Goal: Transaction & Acquisition: Purchase product/service

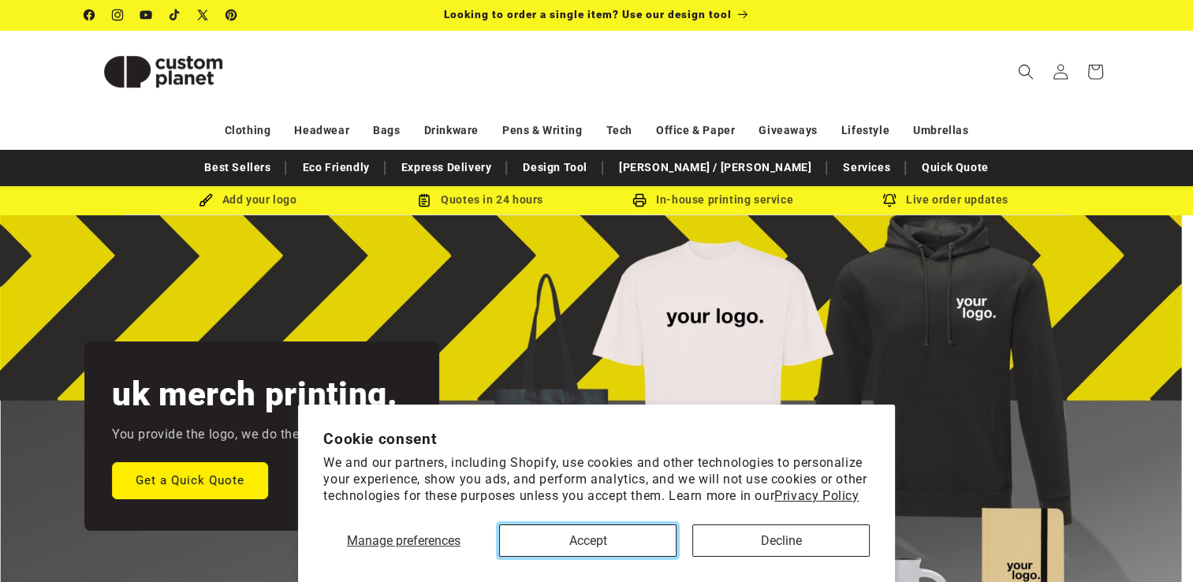
click at [611, 544] on button "Accept" at bounding box center [587, 541] width 177 height 32
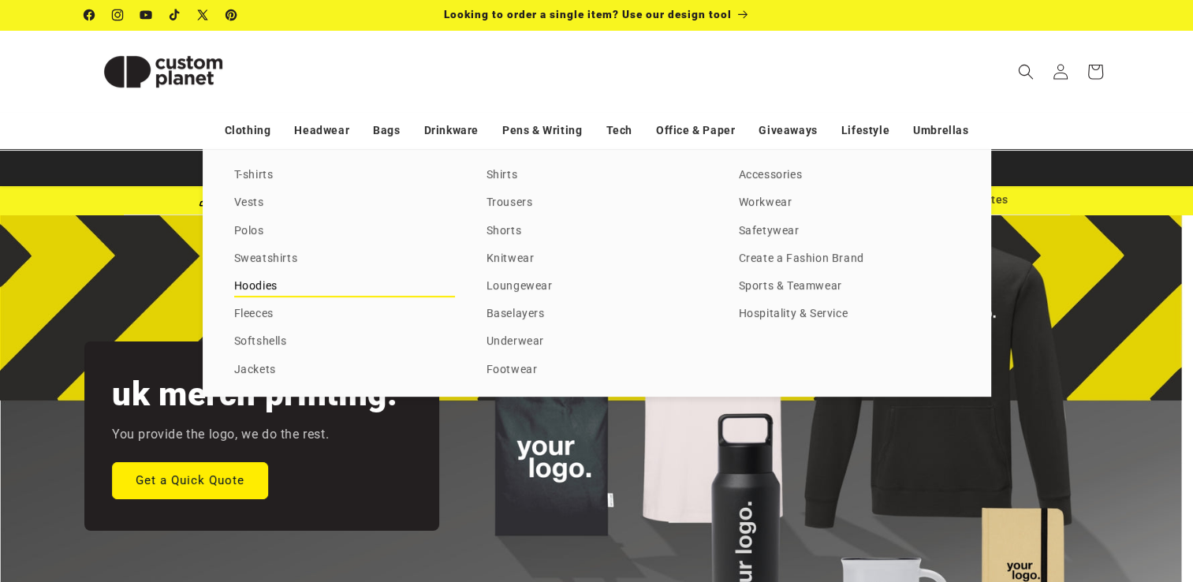
click at [266, 281] on link "Hoodies" at bounding box center [344, 286] width 221 height 21
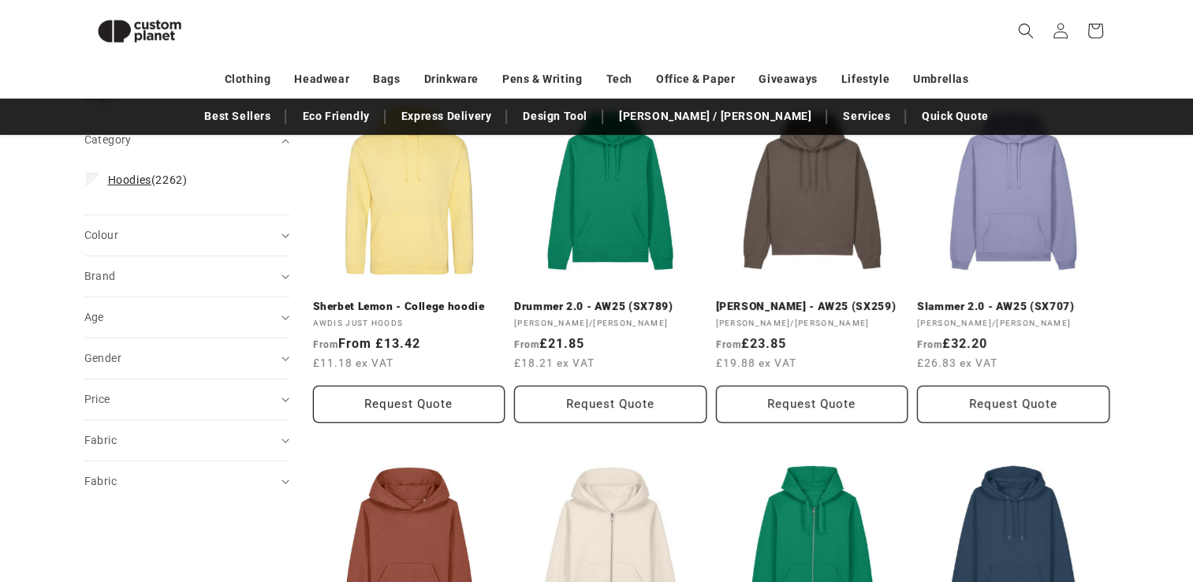
scroll to position [215, 0]
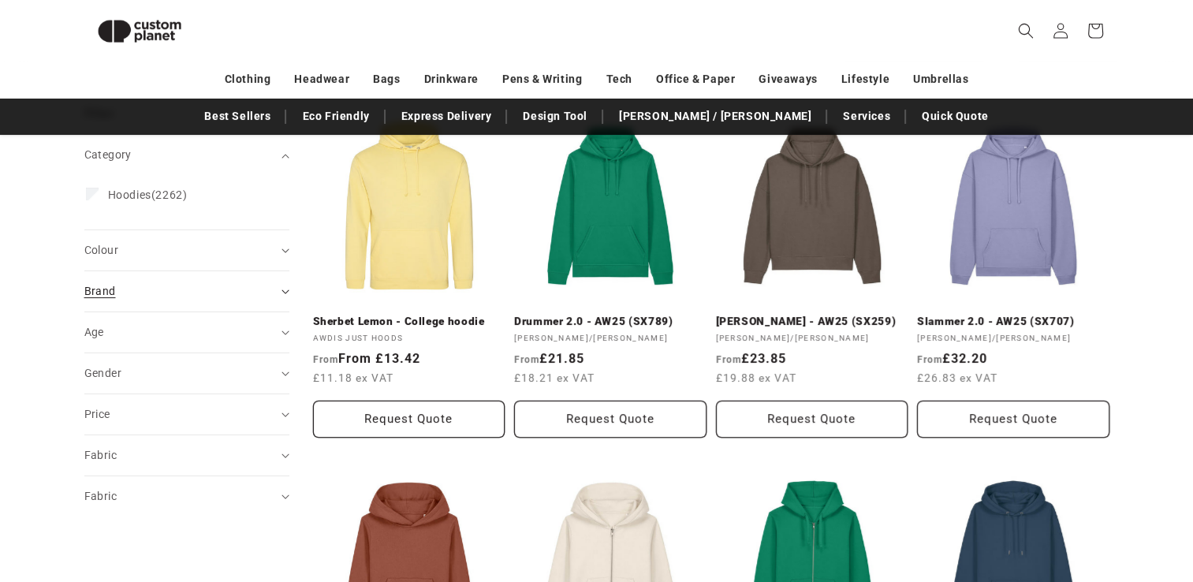
click at [134, 293] on div "Brand (0)" at bounding box center [180, 291] width 192 height 17
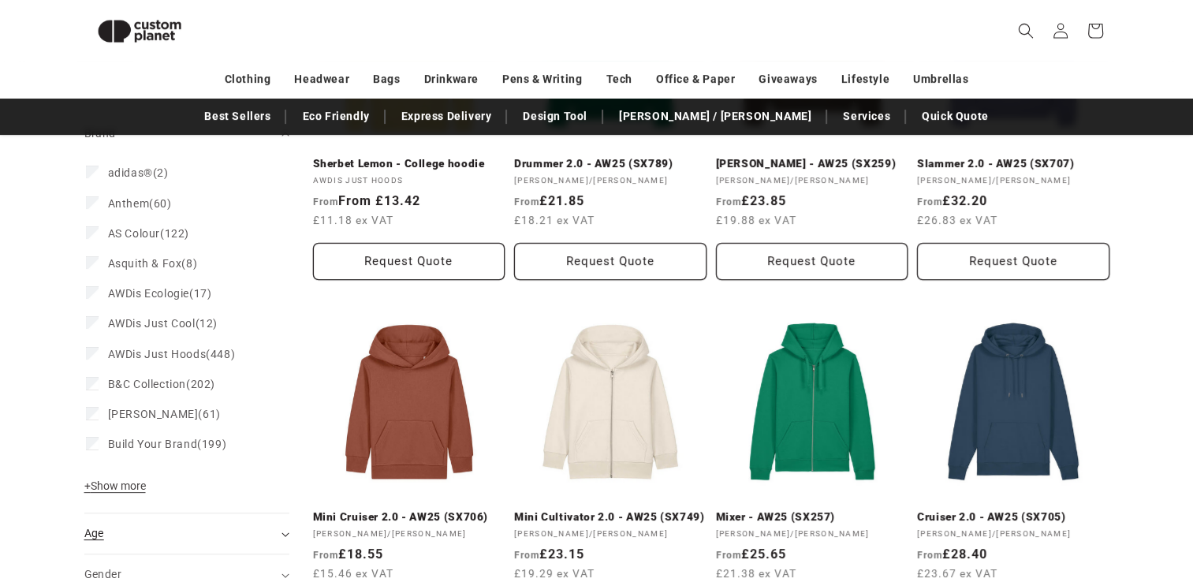
scroll to position [293, 0]
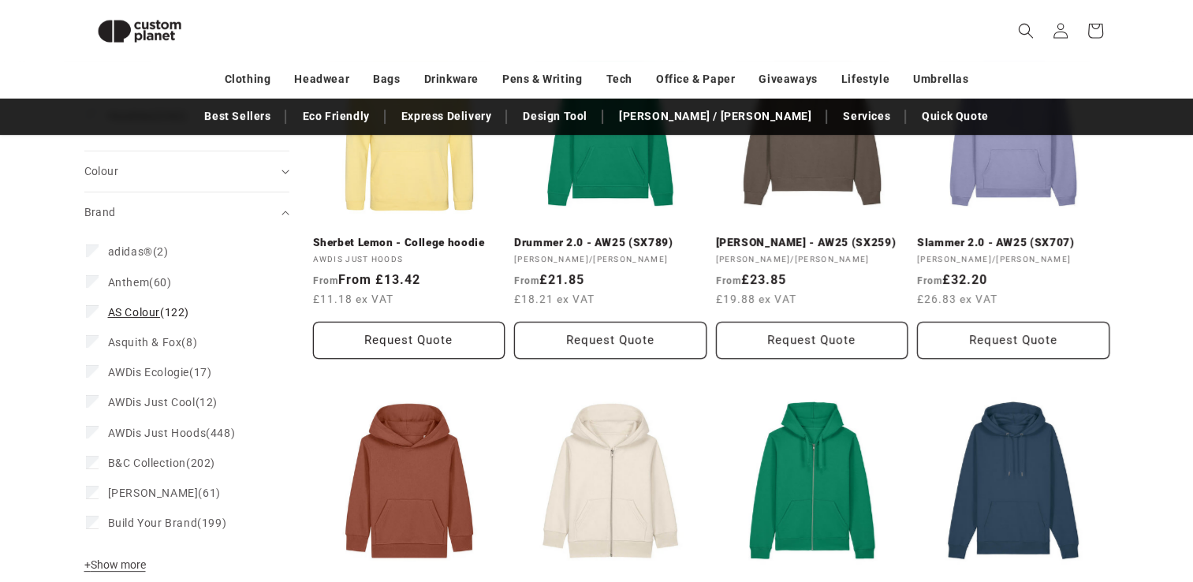
click at [121, 308] on span "AS Colour" at bounding box center [134, 312] width 52 height 13
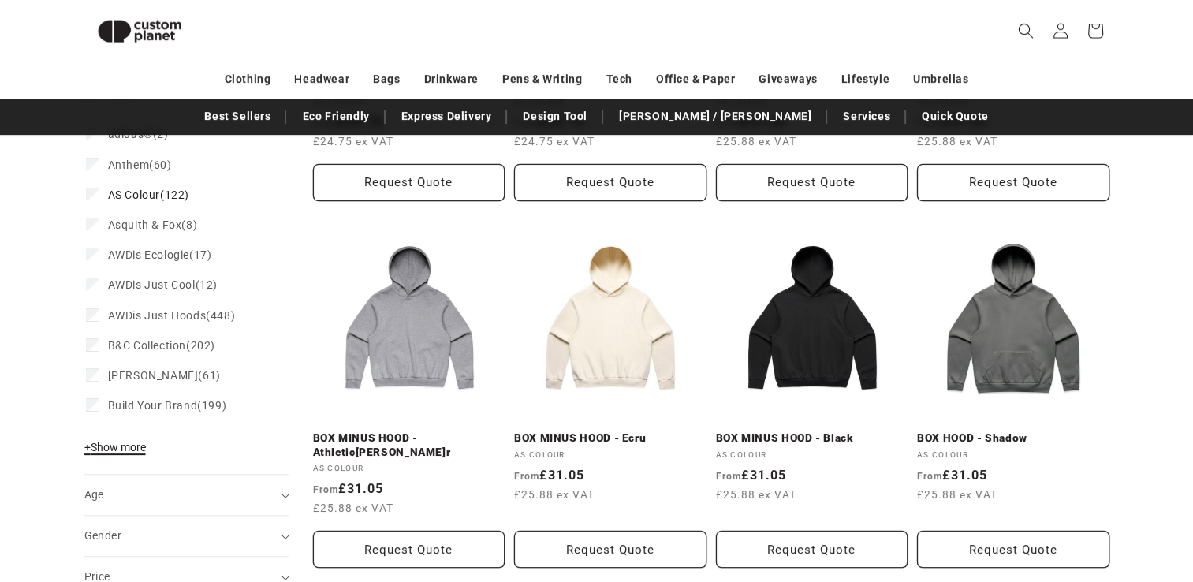
click at [120, 443] on span "+ Show more" at bounding box center [115, 447] width 62 height 13
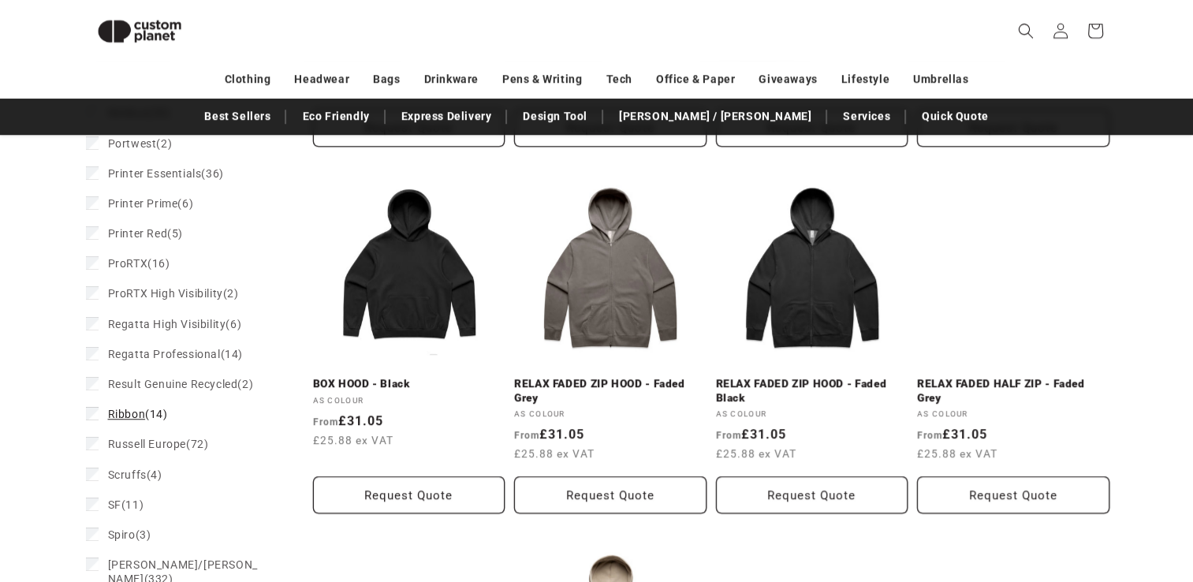
scroll to position [1398, 0]
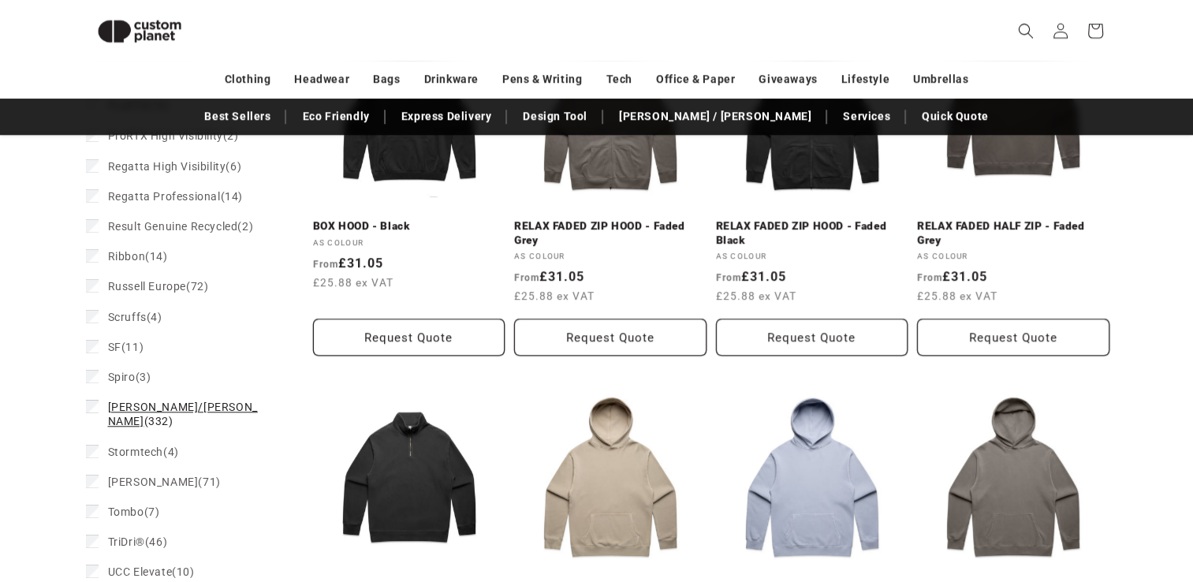
click at [99, 392] on label "Stanley/Stella (332) Stanley/Stella (332 products)" at bounding box center [182, 414] width 192 height 44
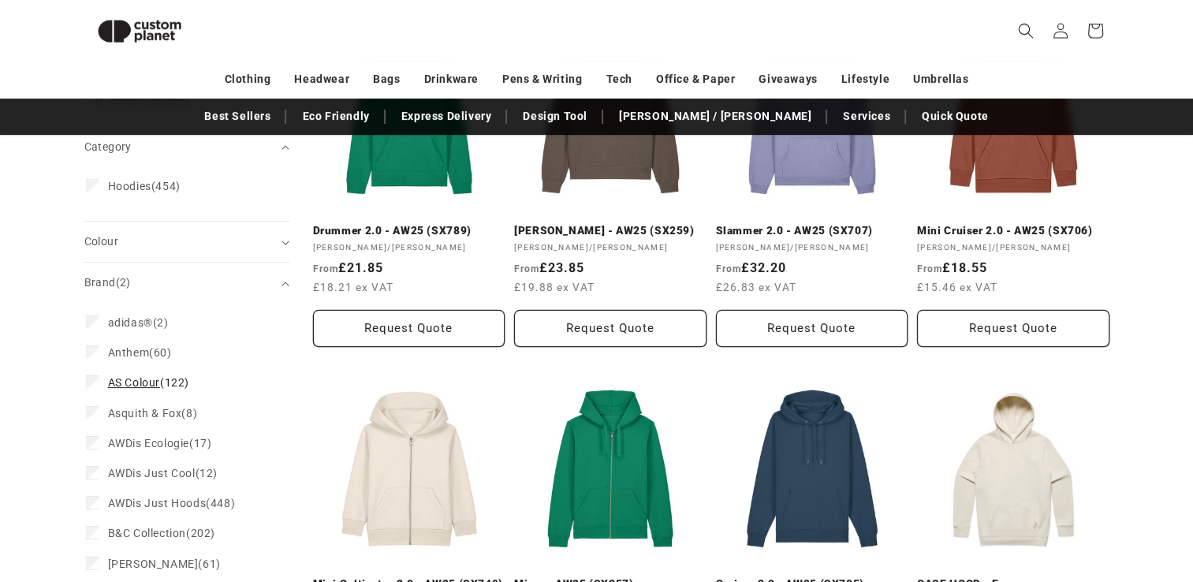
scroll to position [293, 0]
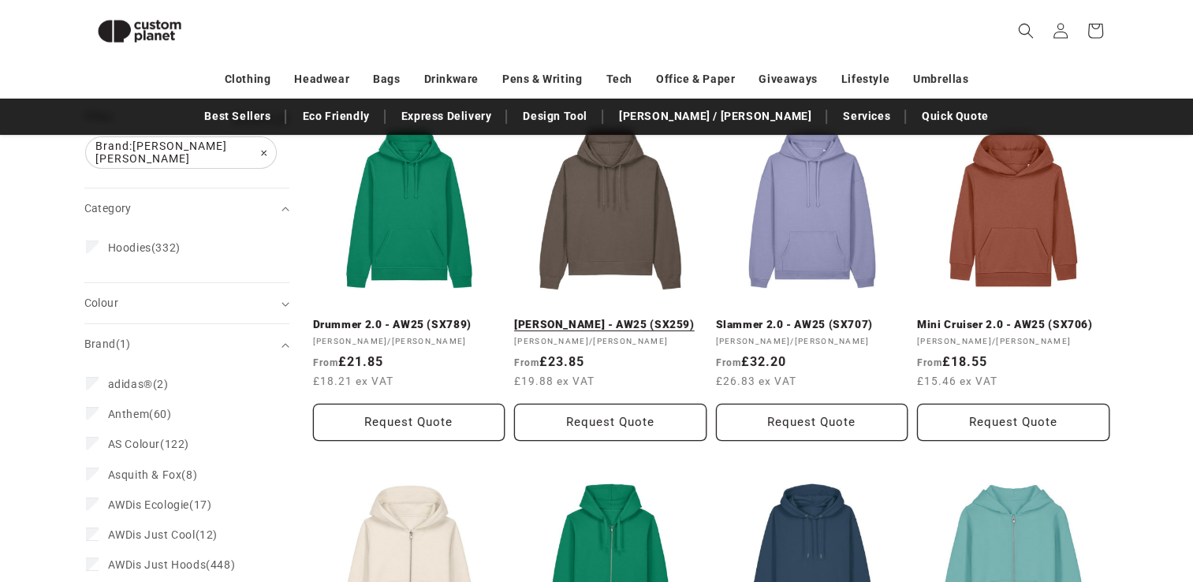
scroll to position [104, 0]
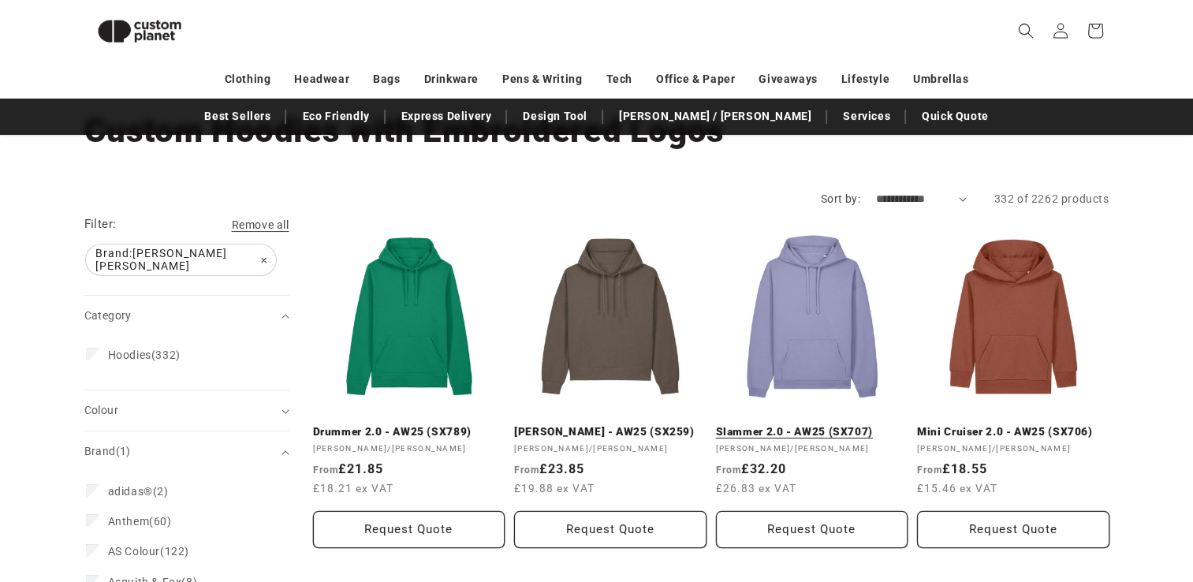
click at [815, 425] on link "Slammer 2.0 - AW25 (SX707)" at bounding box center [812, 432] width 192 height 14
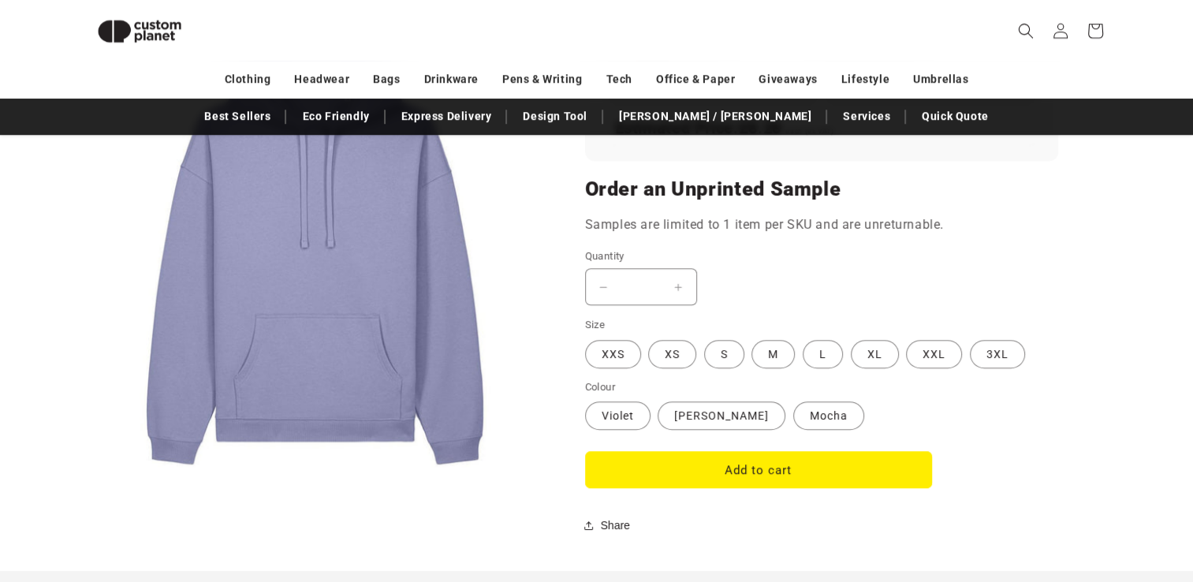
scroll to position [1161, 0]
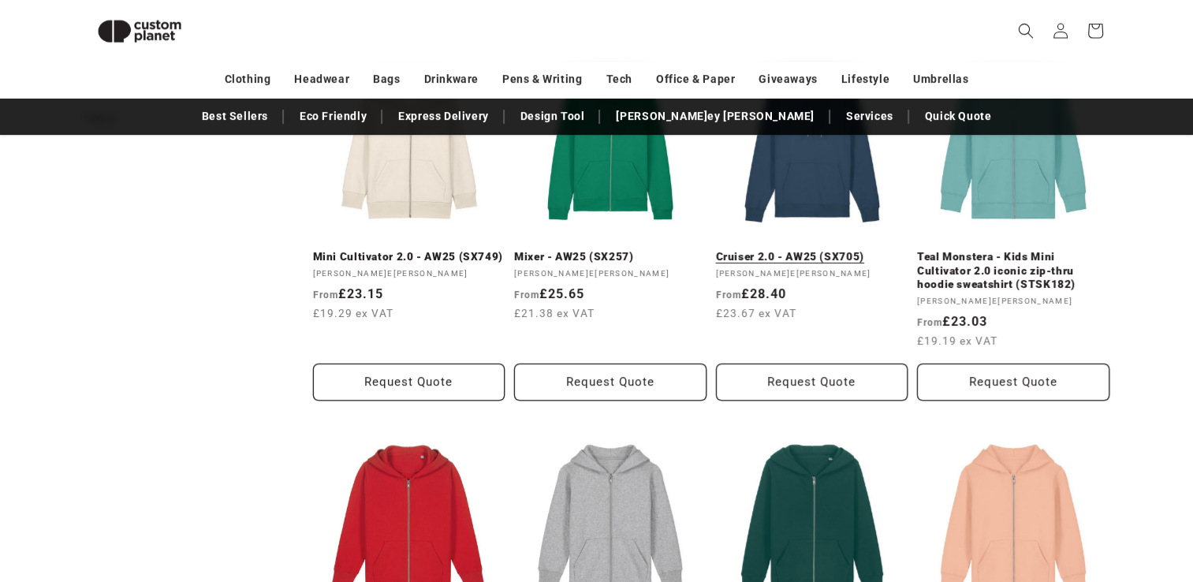
scroll to position [634, 0]
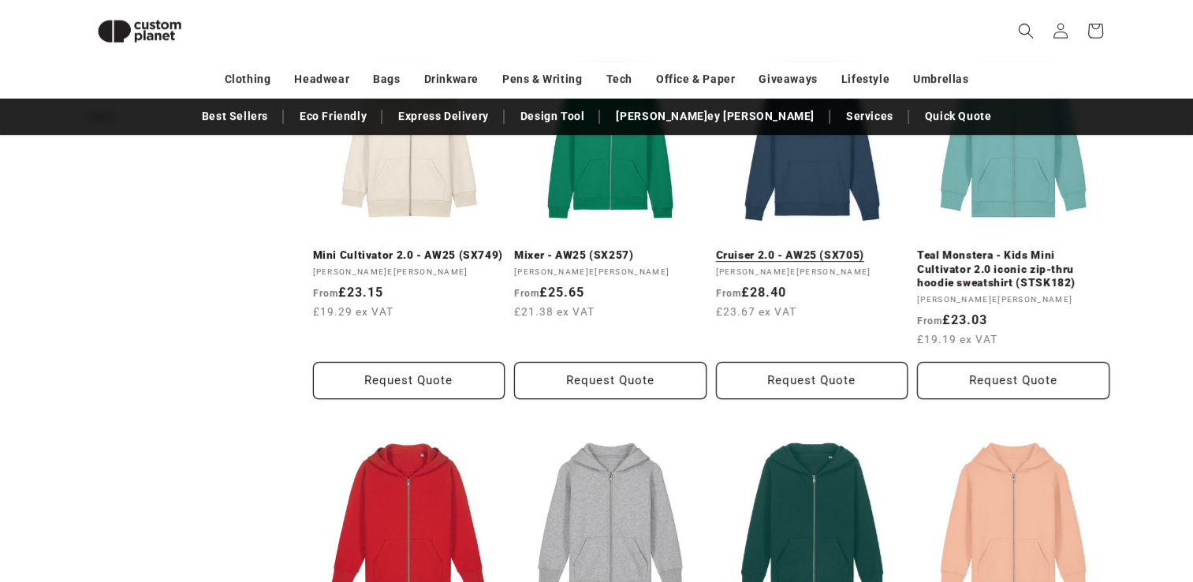
click at [816, 252] on link "Cruiser 2.0 - AW25 (SX705)" at bounding box center [812, 255] width 192 height 14
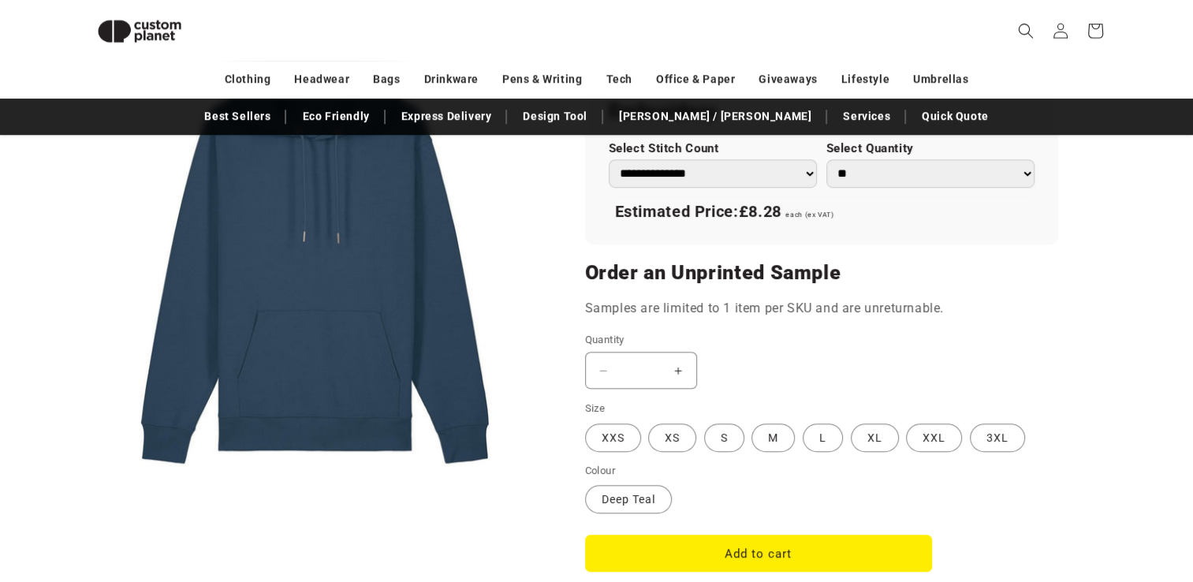
scroll to position [1161, 0]
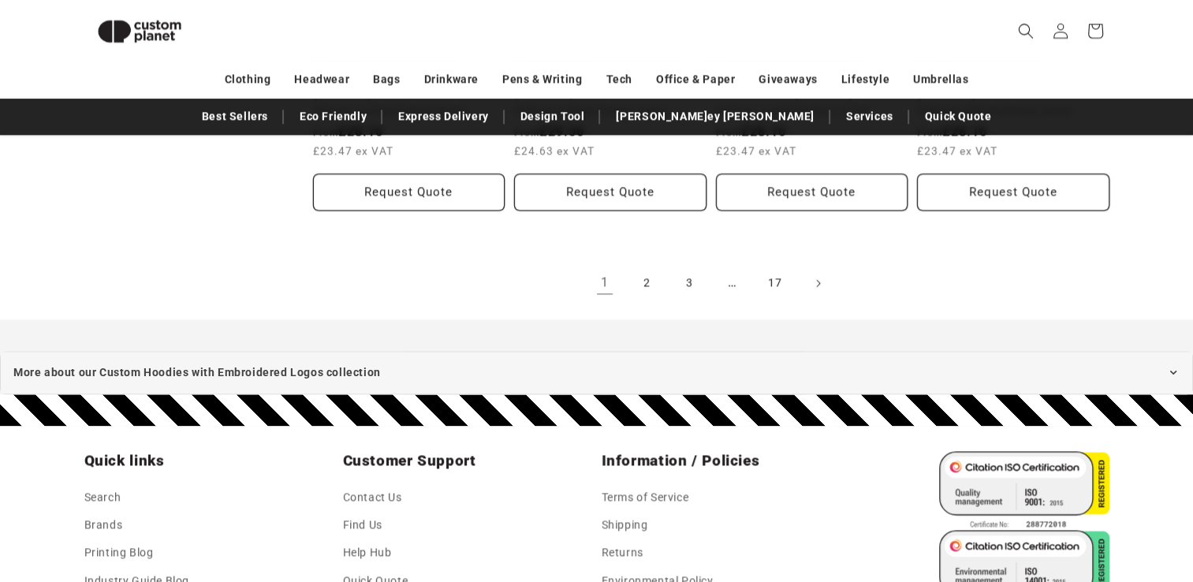
scroll to position [1953, 0]
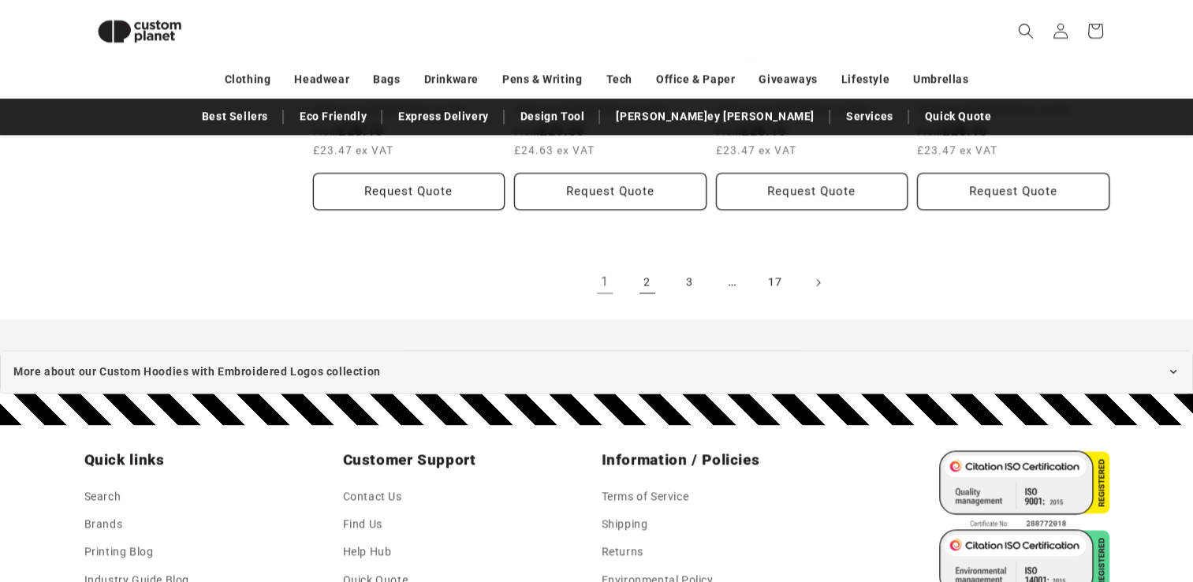
click at [639, 278] on link "2" at bounding box center [647, 282] width 35 height 35
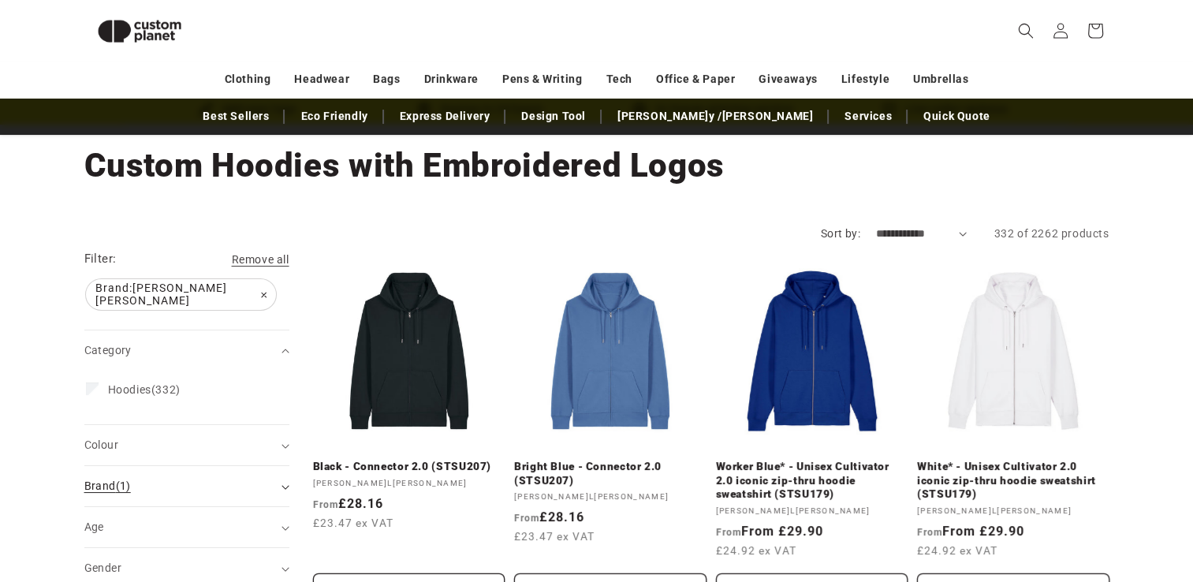
scroll to position [293, 0]
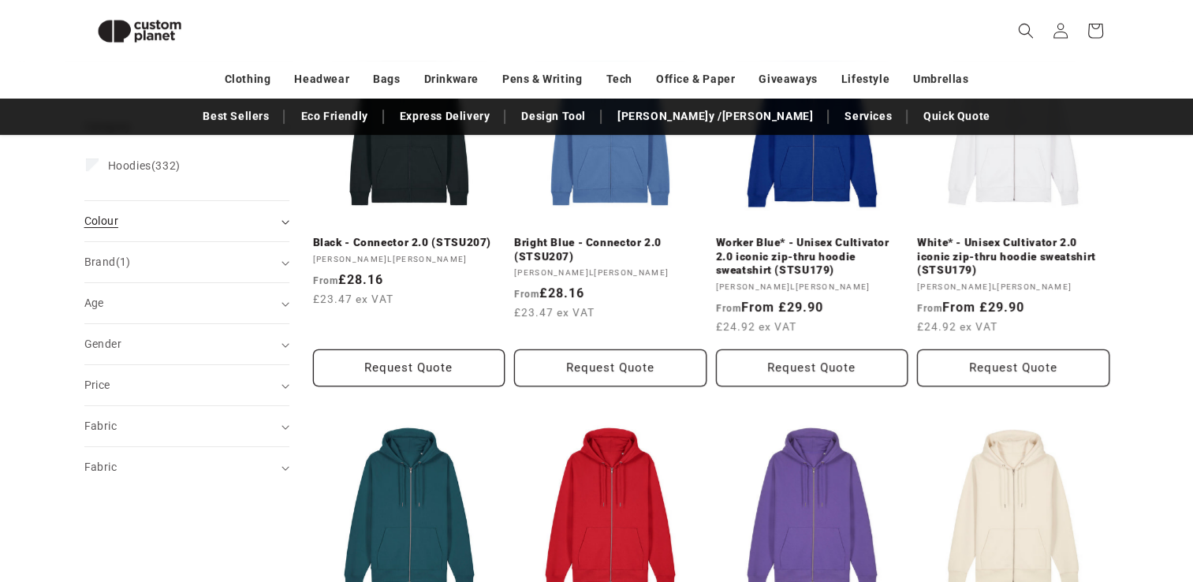
click at [132, 224] on summary "Colour (0)" at bounding box center [186, 221] width 205 height 40
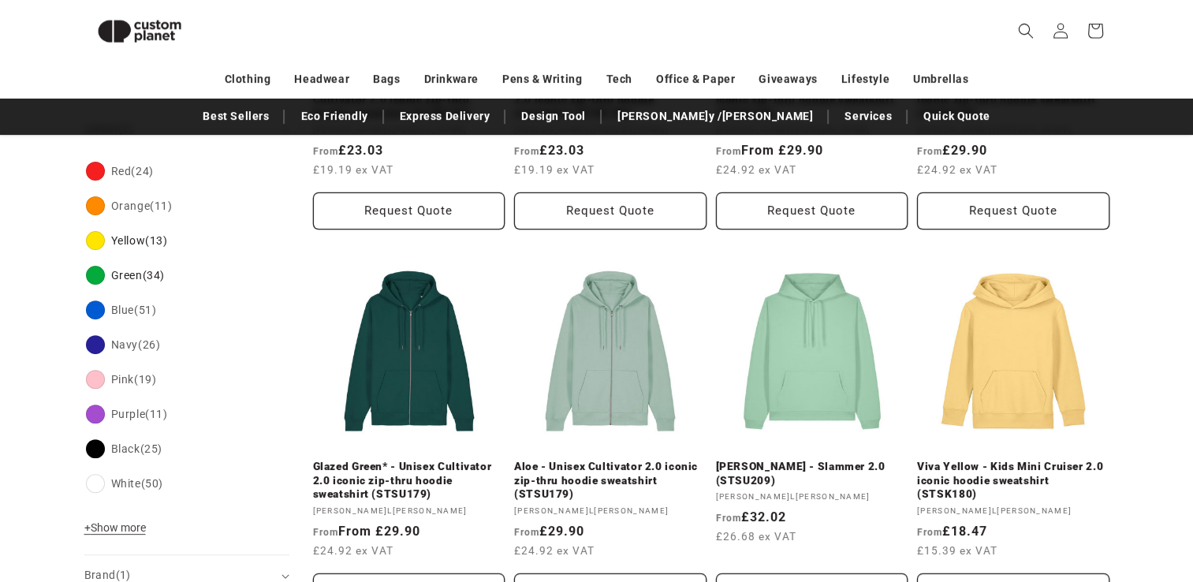
scroll to position [451, 0]
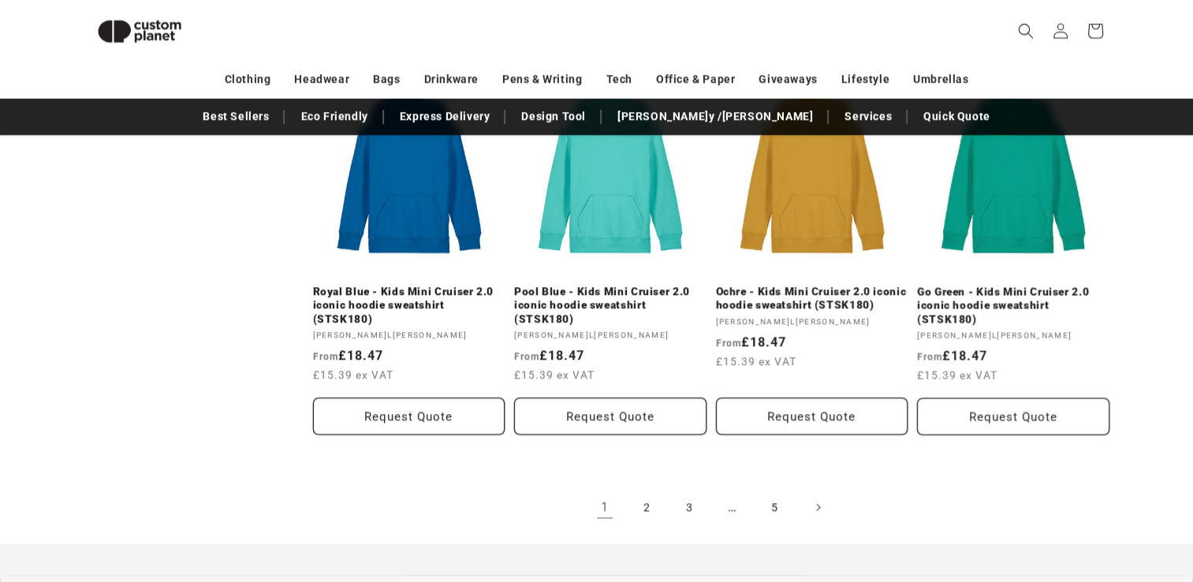
scroll to position [1792, 0]
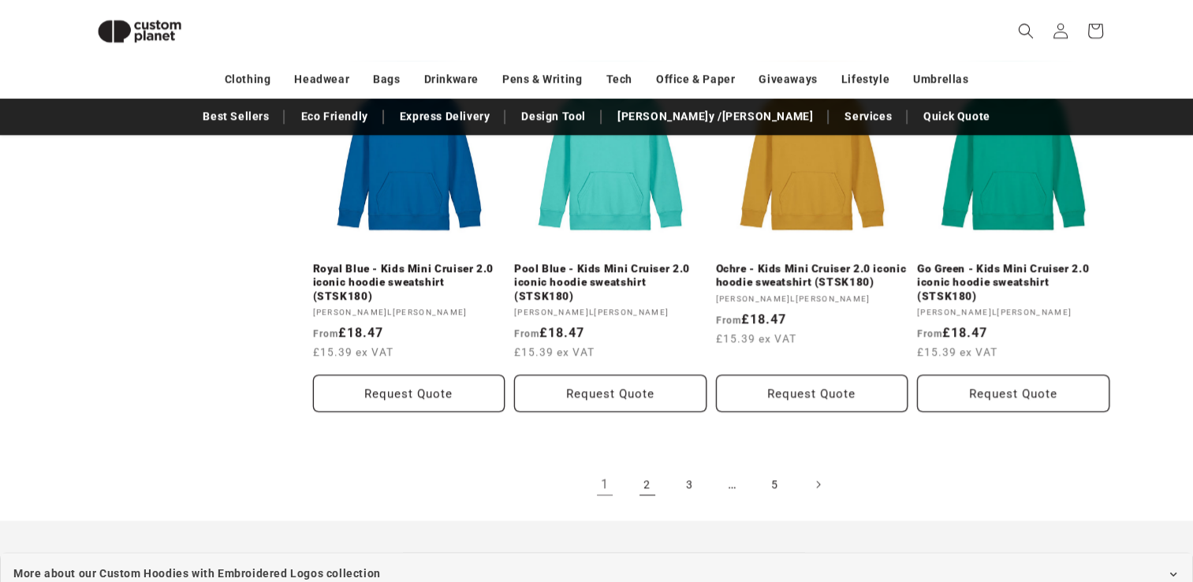
click at [646, 469] on link "2" at bounding box center [647, 484] width 35 height 35
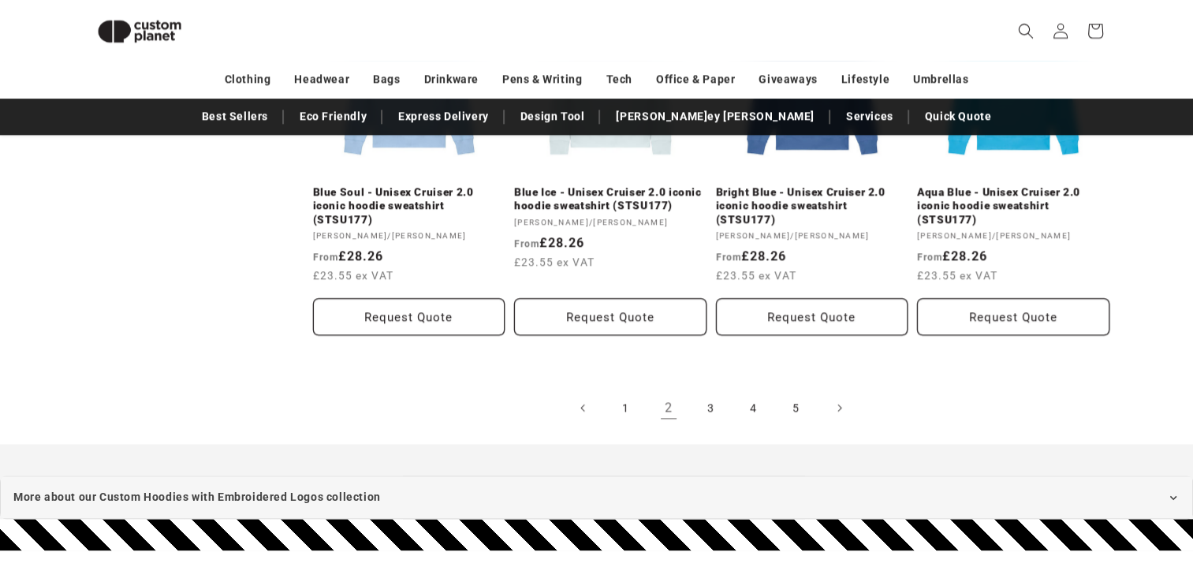
scroll to position [1871, 0]
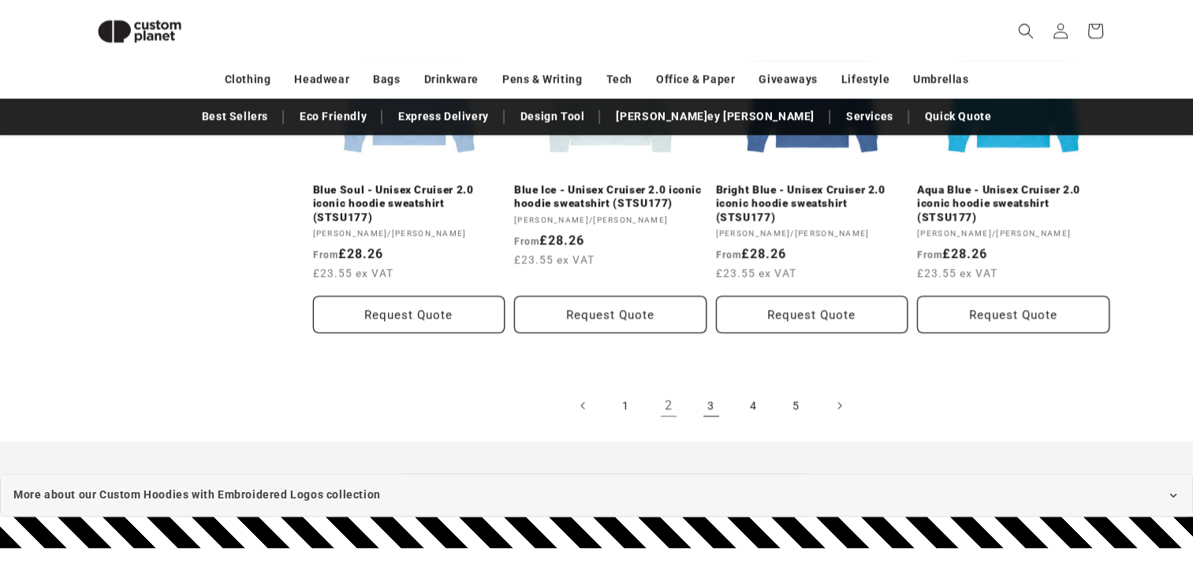
click at [718, 405] on link "3" at bounding box center [711, 405] width 35 height 35
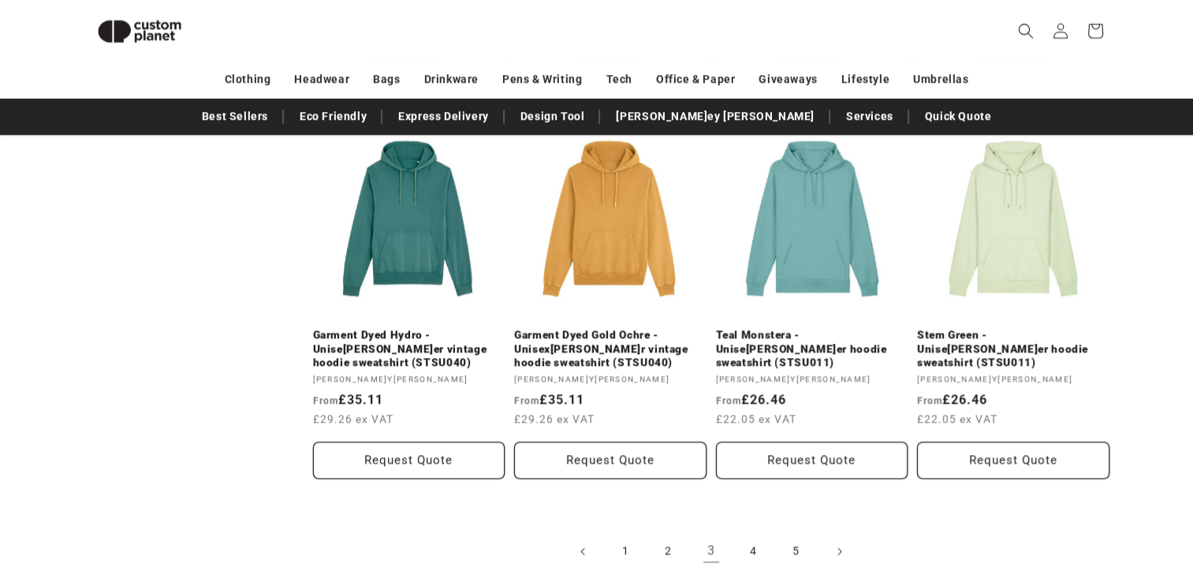
scroll to position [1713, 0]
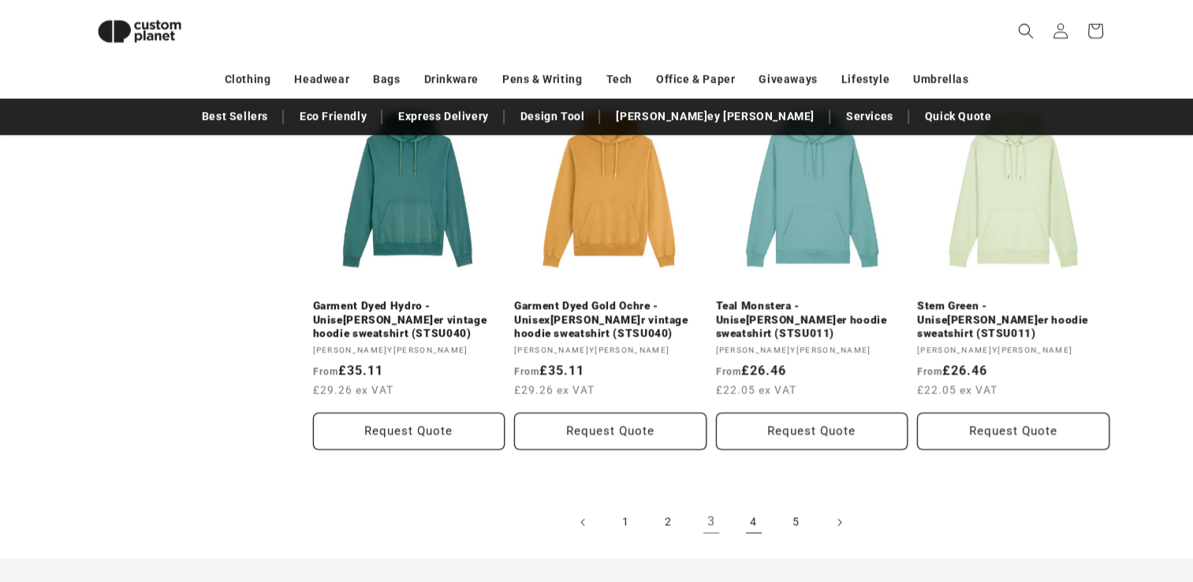
click at [738, 505] on link "4" at bounding box center [754, 522] width 35 height 35
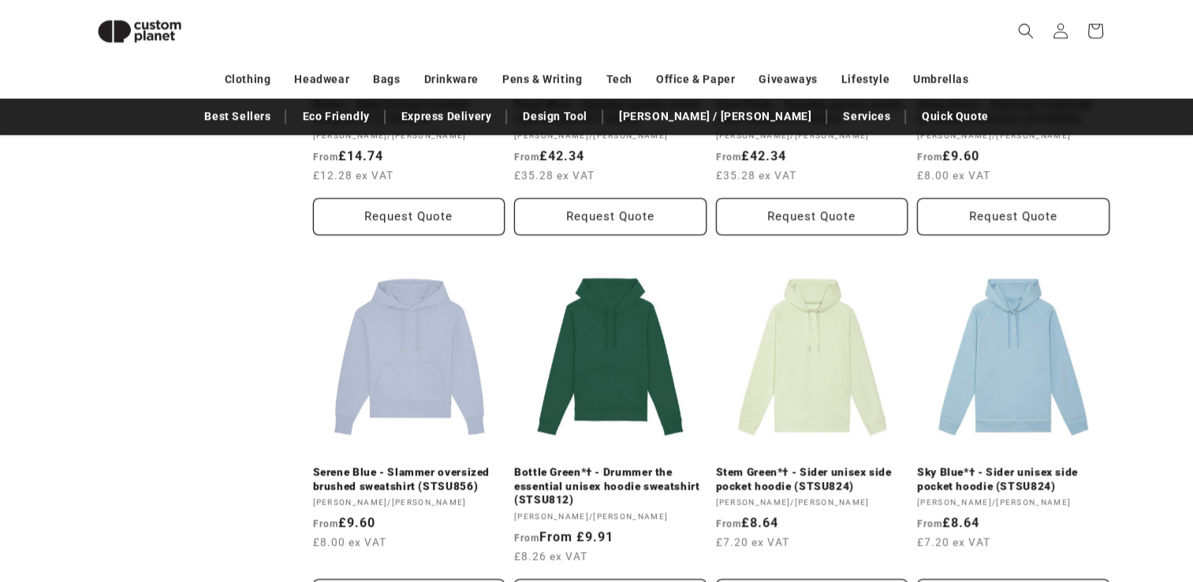
scroll to position [1634, 0]
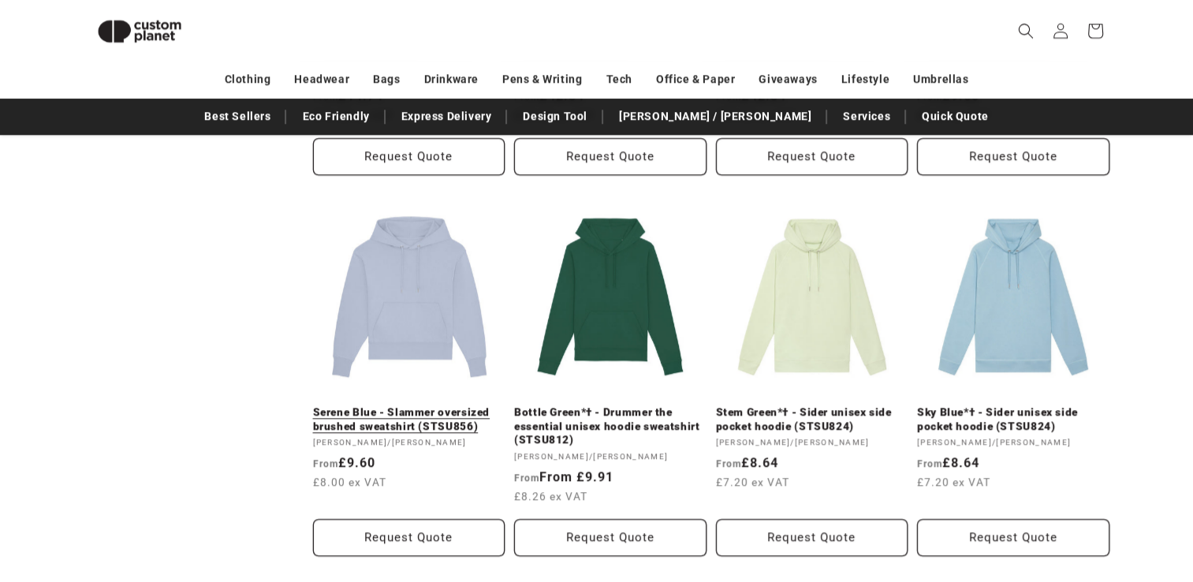
click at [413, 405] on link "Serene Blue - Slammer oversized brushed sweatshirt (STSU856)" at bounding box center [409, 419] width 192 height 28
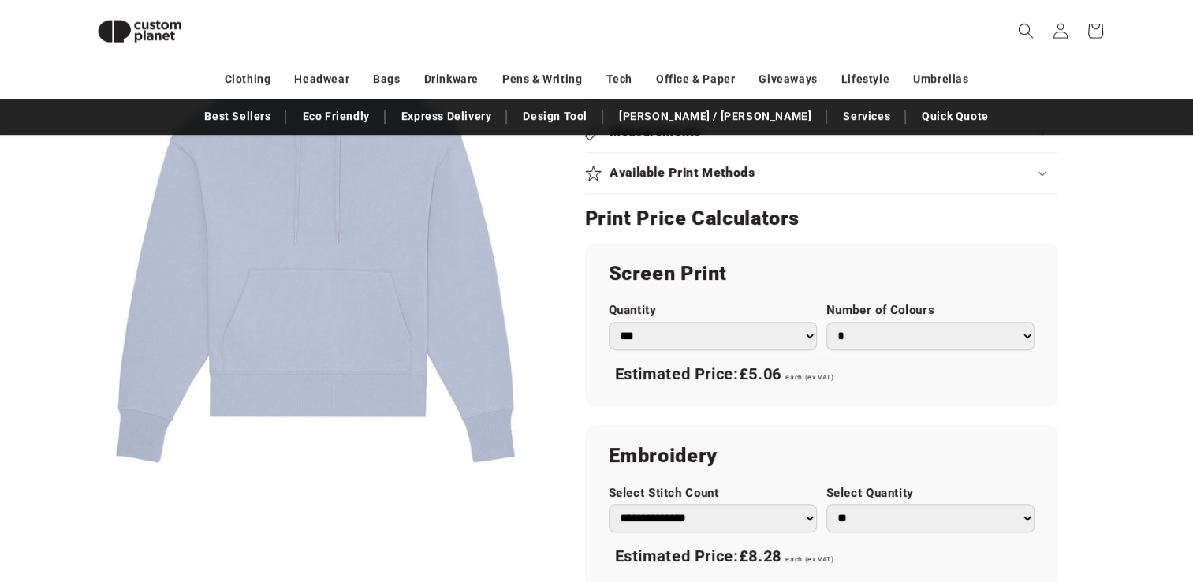
scroll to position [612, 0]
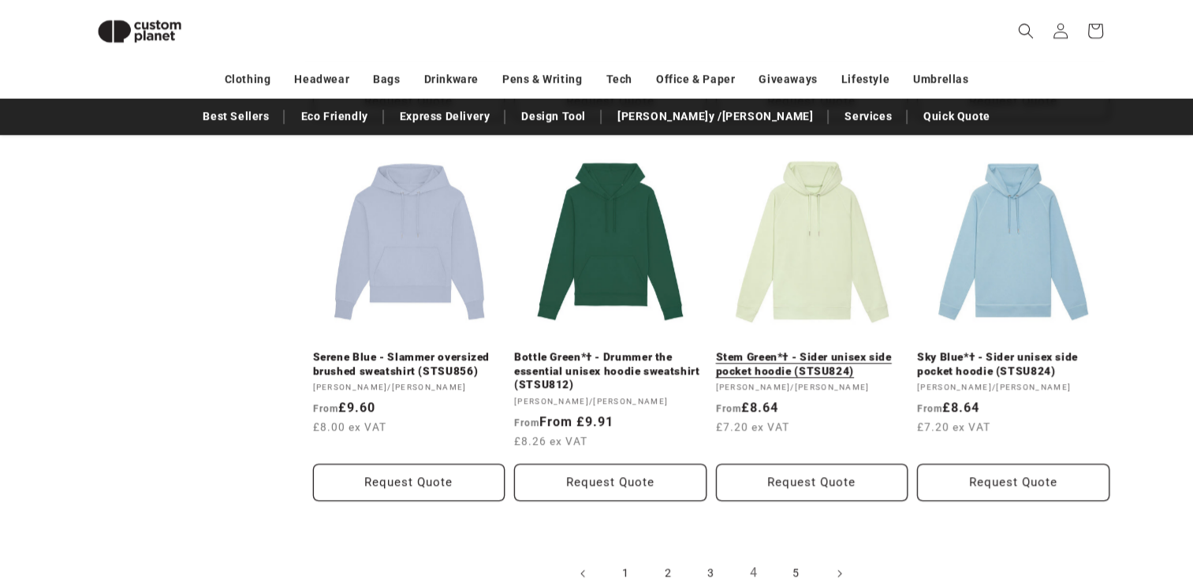
scroll to position [1692, 0]
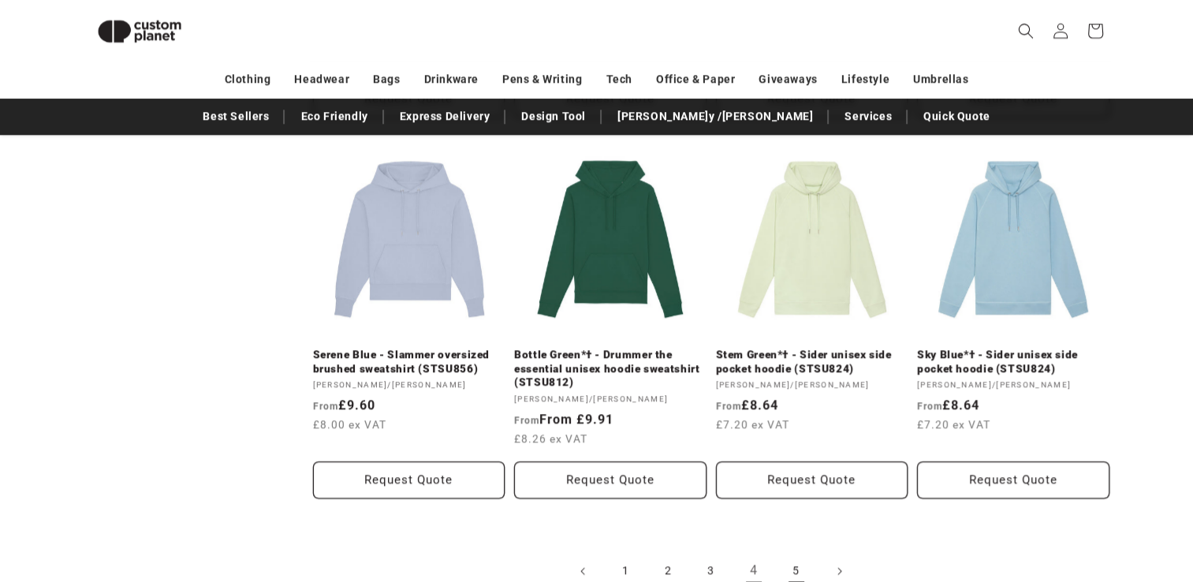
click at [811, 554] on link "5" at bounding box center [796, 571] width 35 height 35
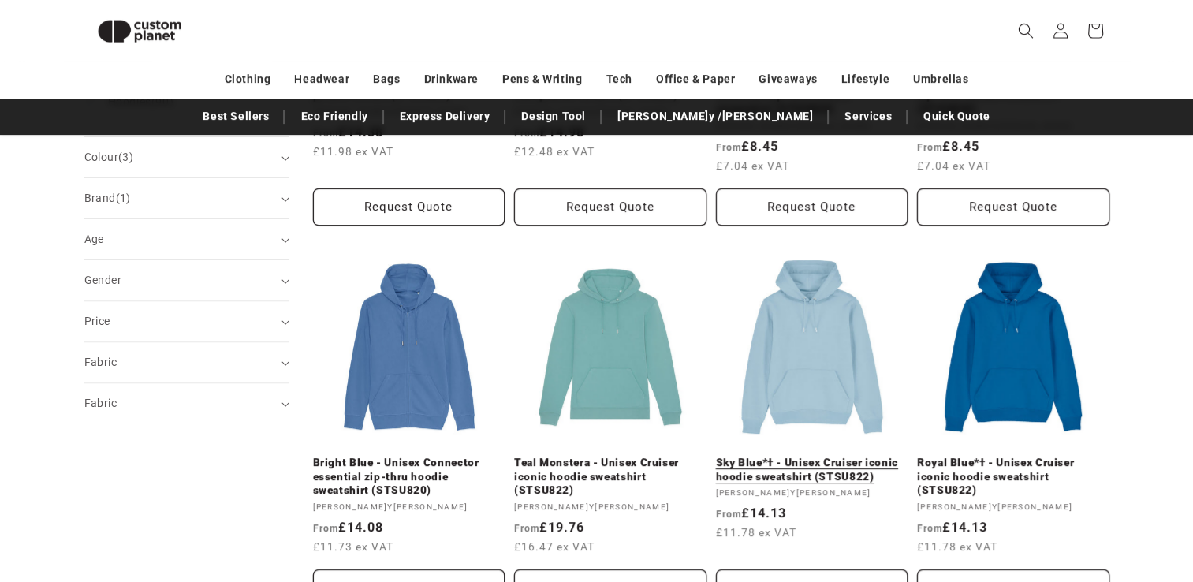
scroll to position [452, 0]
